Goal: Task Accomplishment & Management: Manage account settings

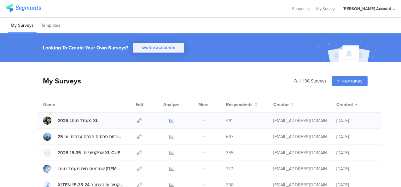
click at [169, 120] on icon at bounding box center [171, 121] width 5 height 5
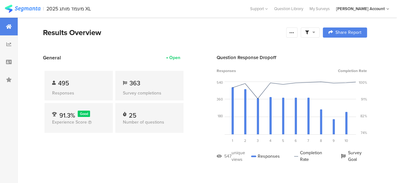
click at [319, 31] on div at bounding box center [309, 32] width 19 height 10
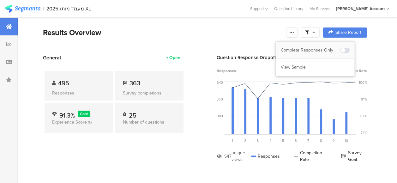
click at [320, 51] on div "Complete Responses Only" at bounding box center [310, 50] width 59 height 6
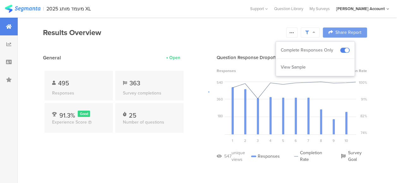
click at [135, 156] on div at bounding box center [198, 91] width 397 height 183
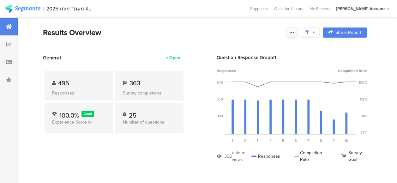
click at [294, 33] on icon at bounding box center [291, 32] width 5 height 5
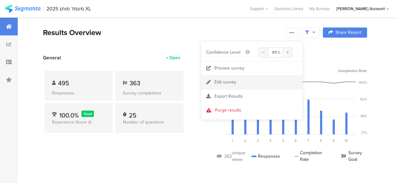
click at [222, 82] on div "Edit survey" at bounding box center [225, 82] width 22 height 6
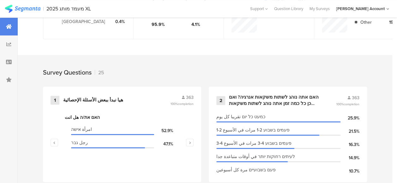
scroll to position [252, 0]
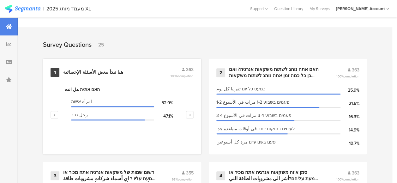
click at [99, 74] on div "هيا نبدأ ببعض الأسئلة الإحصائية" at bounding box center [93, 72] width 60 height 6
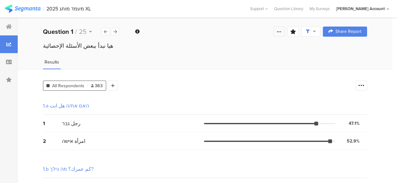
click at [281, 33] on icon at bounding box center [278, 31] width 5 height 5
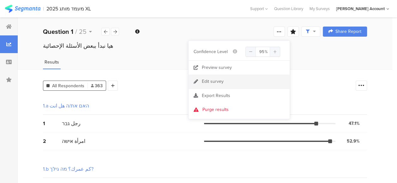
click at [210, 82] on div "Edit survey" at bounding box center [213, 81] width 22 height 6
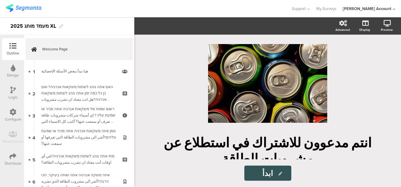
click at [10, 156] on icon at bounding box center [12, 156] width 7 height 7
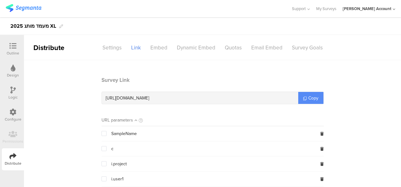
click at [309, 97] on span "Copy" at bounding box center [314, 98] width 10 height 7
click at [230, 43] on div "Quotas" at bounding box center [233, 47] width 27 height 11
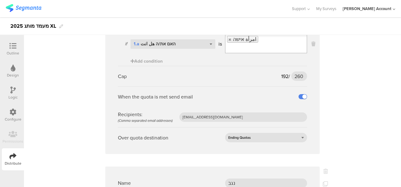
scroll to position [252, 0]
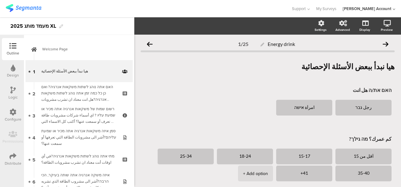
click at [11, 157] on icon at bounding box center [12, 156] width 7 height 7
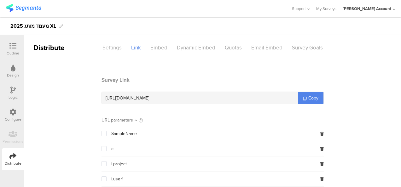
click at [116, 42] on div "Settings" at bounding box center [112, 47] width 29 height 11
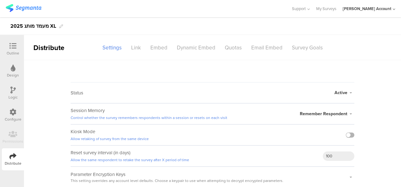
click at [348, 134] on label at bounding box center [350, 135] width 9 height 5
click at [0, 0] on input "checkbox" at bounding box center [0, 0] width 0 height 0
